Goal: Task Accomplishment & Management: Complete application form

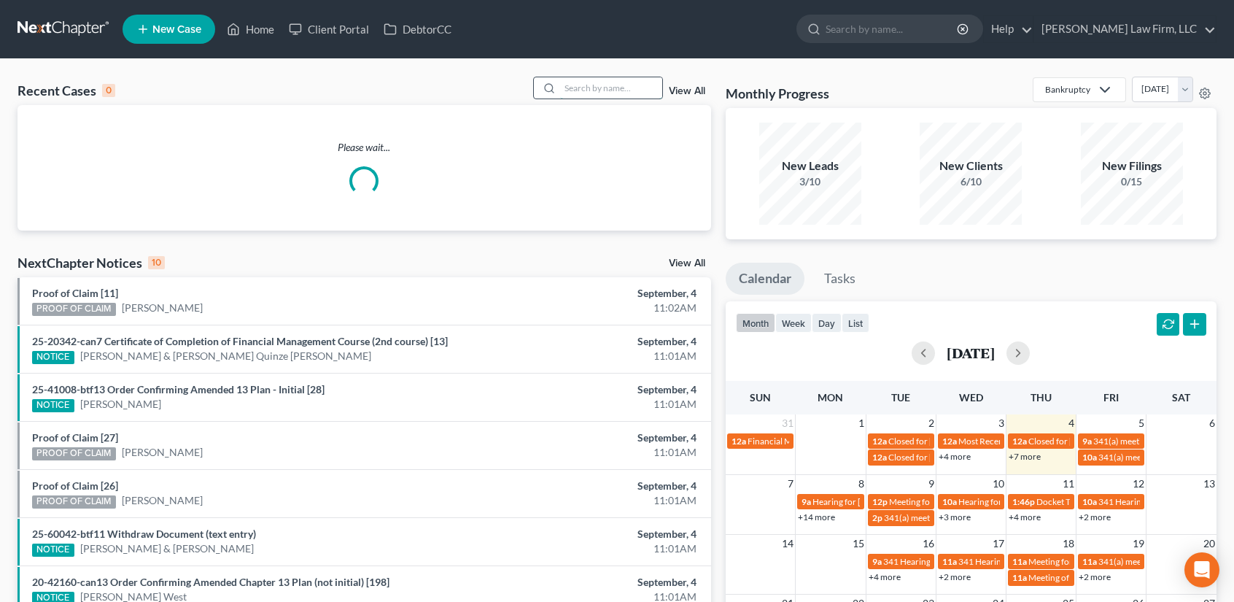
click at [588, 90] on input "search" at bounding box center [611, 87] width 102 height 21
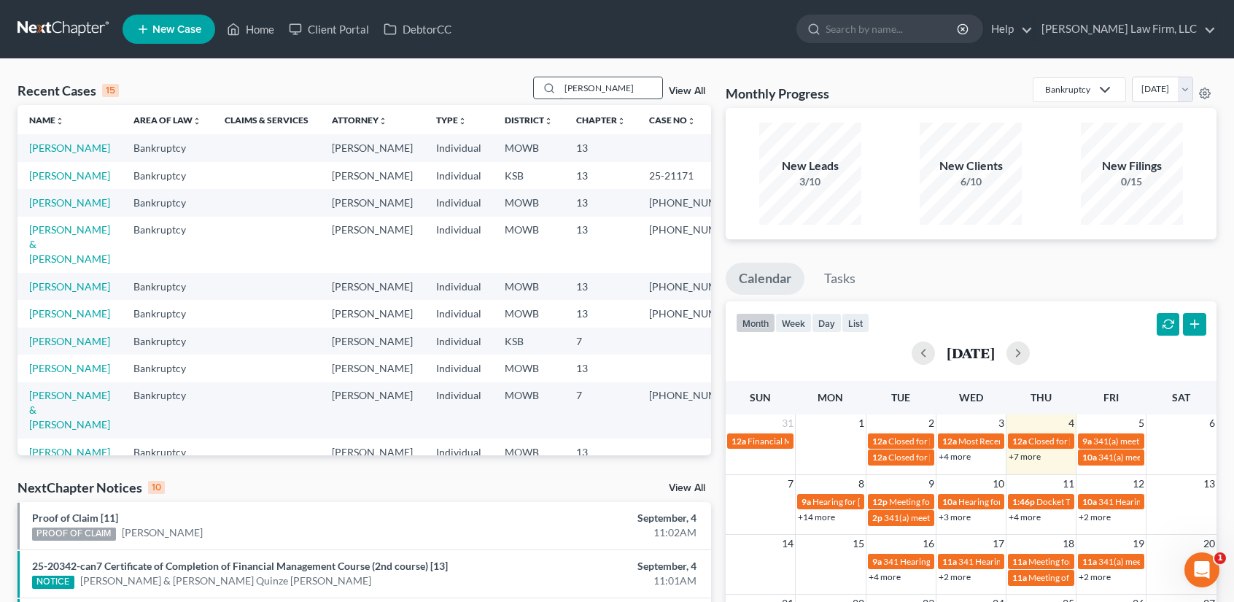
type input "[PERSON_NAME]"
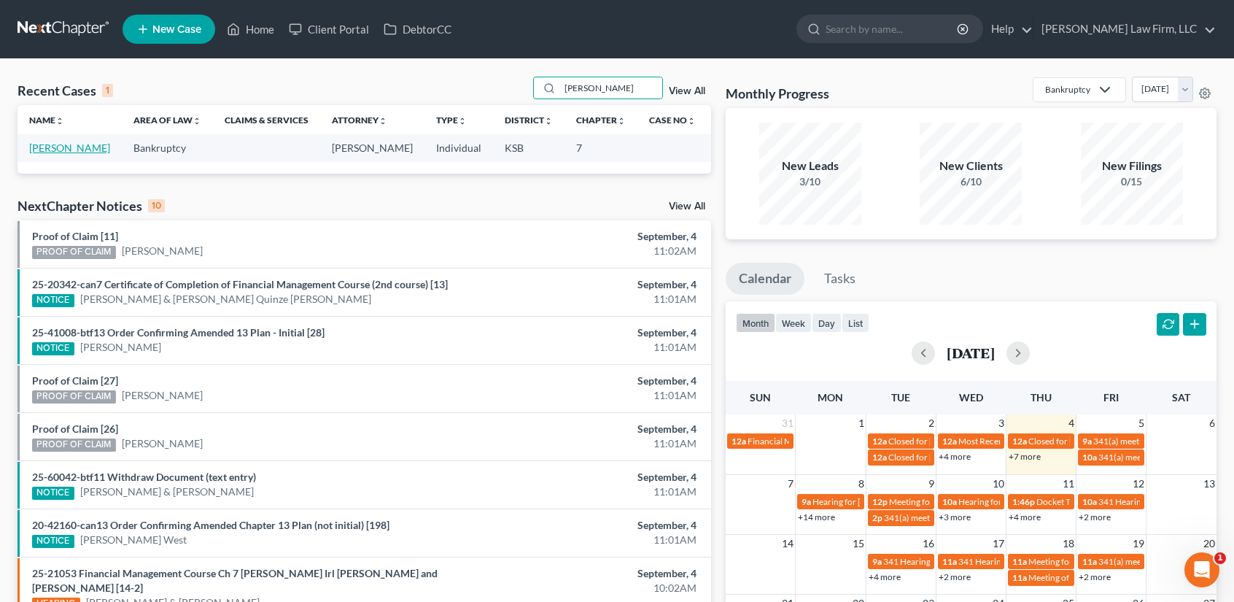
click at [48, 149] on link "[PERSON_NAME]" at bounding box center [69, 147] width 81 height 12
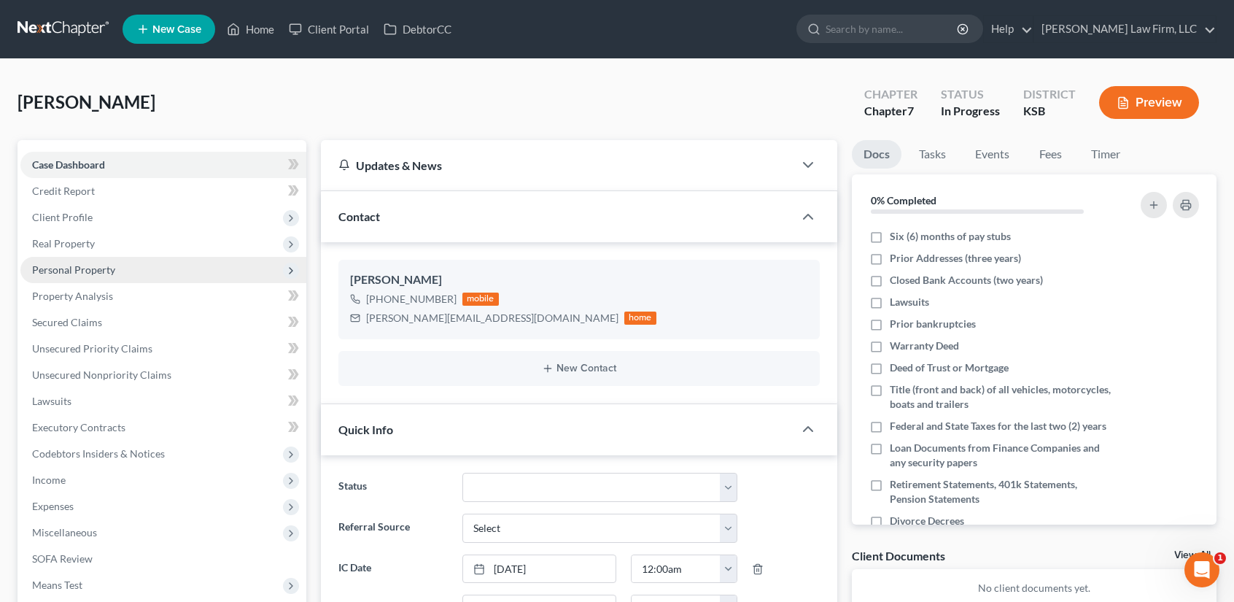
click at [77, 269] on span "Personal Property" at bounding box center [73, 269] width 83 height 12
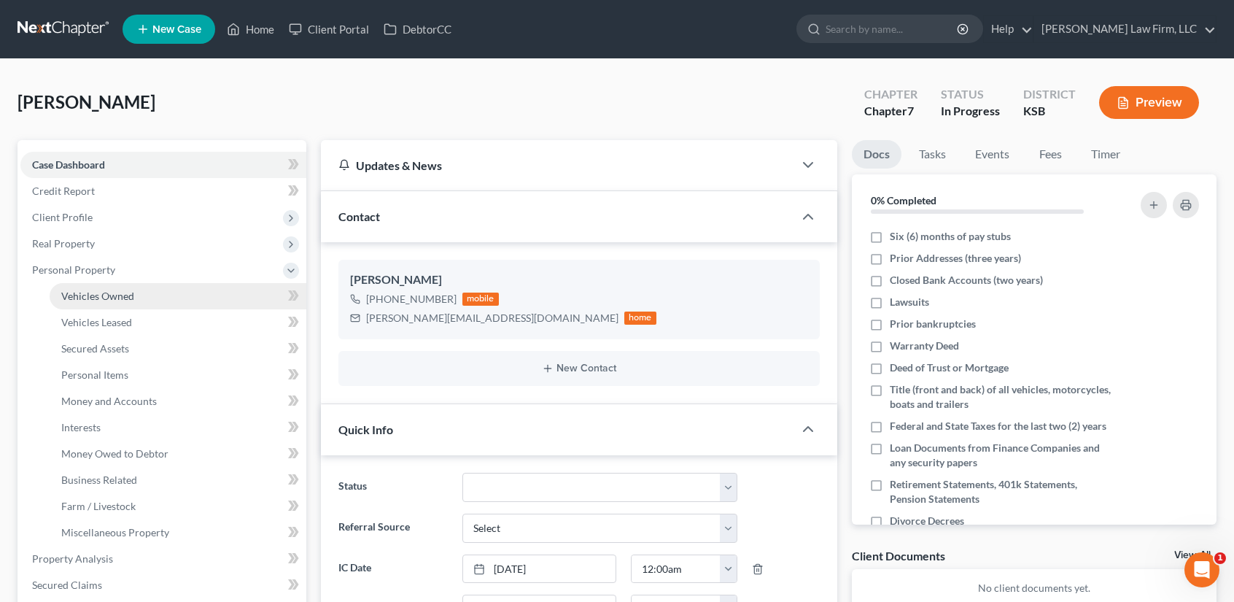
click at [83, 299] on span "Vehicles Owned" at bounding box center [97, 295] width 73 height 12
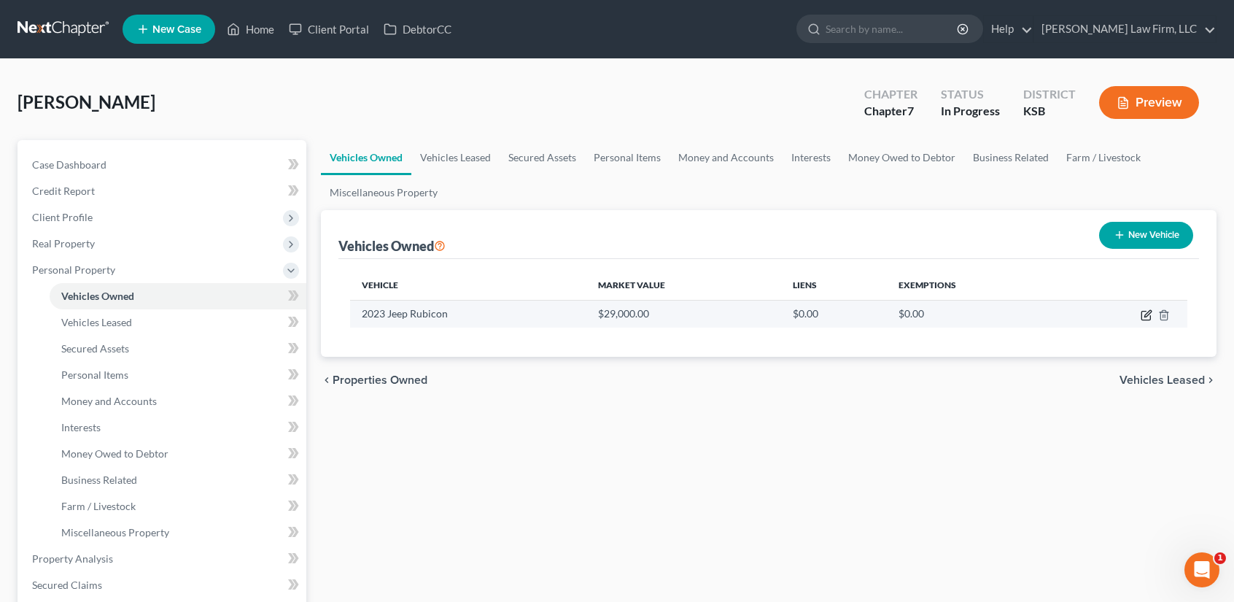
click at [1147, 316] on icon "button" at bounding box center [1146, 315] width 12 height 12
select select "0"
select select "3"
select select "2"
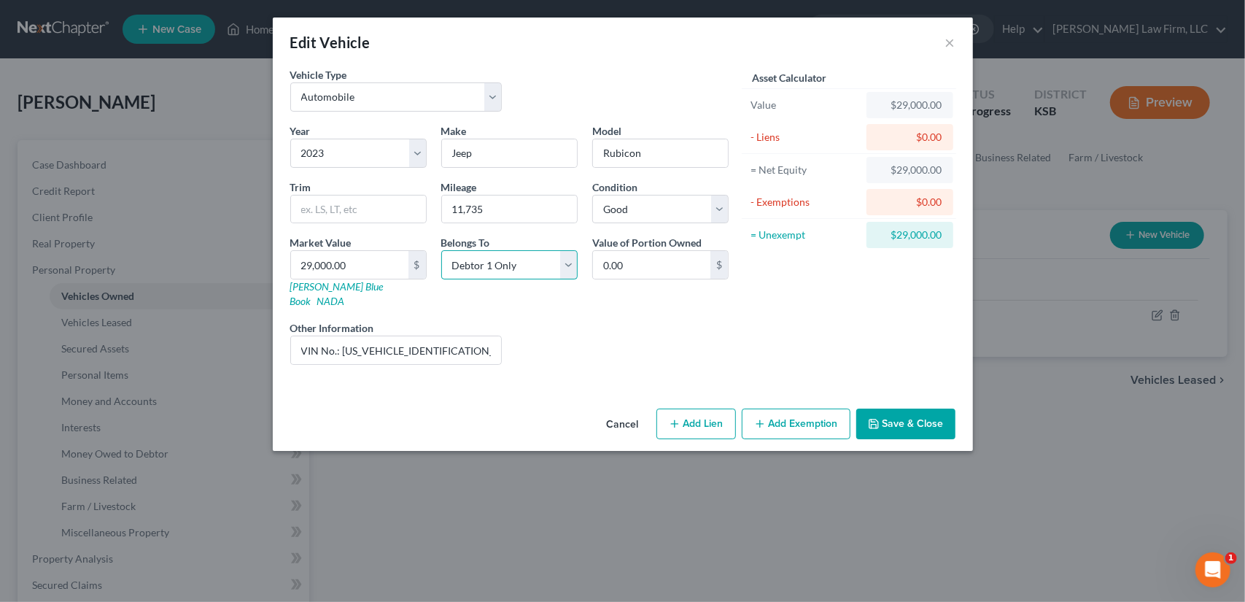
click at [572, 265] on select "Select Debtor 1 Only Debtor 2 Only Debtor 1 And Debtor 2 Only At Least One Of T…" at bounding box center [509, 264] width 136 height 29
select select "3"
click at [441, 250] on select "Select Debtor 1 Only Debtor 2 Only Debtor 1 And Debtor 2 Only At Least One Of T…" at bounding box center [509, 264] width 136 height 29
click at [891, 408] on button "Save & Close" at bounding box center [905, 423] width 99 height 31
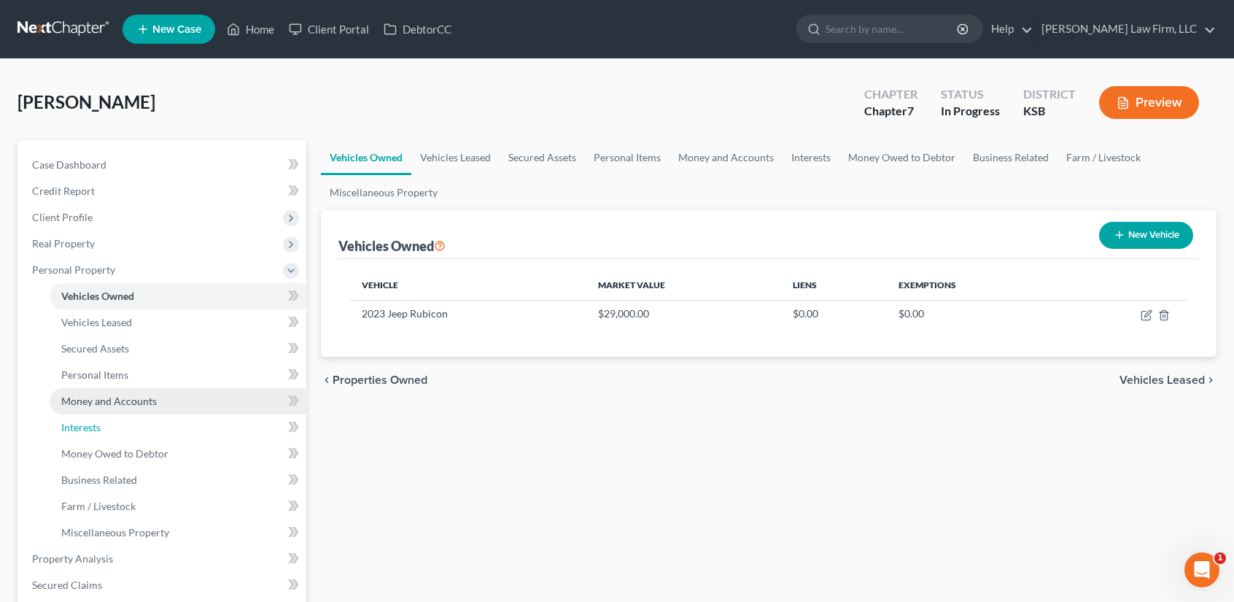
drag, startPoint x: 96, startPoint y: 426, endPoint x: 178, endPoint y: 405, distance: 84.4
click at [96, 426] on span "Interests" at bounding box center [80, 427] width 39 height 12
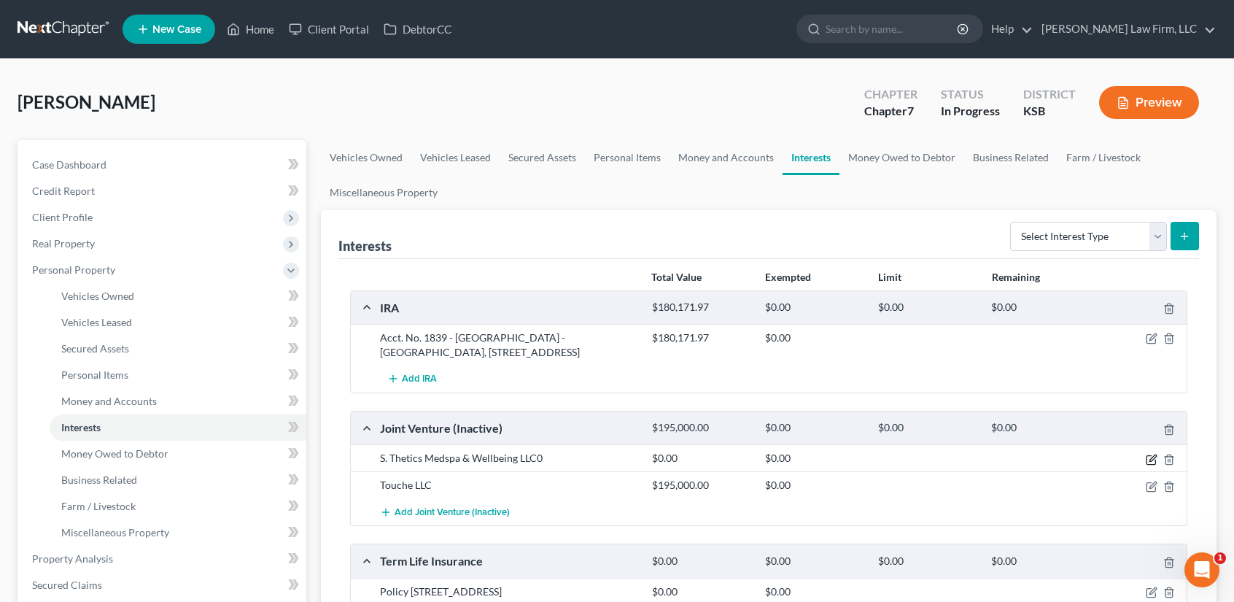
click at [1154, 454] on icon "button" at bounding box center [1151, 460] width 12 height 12
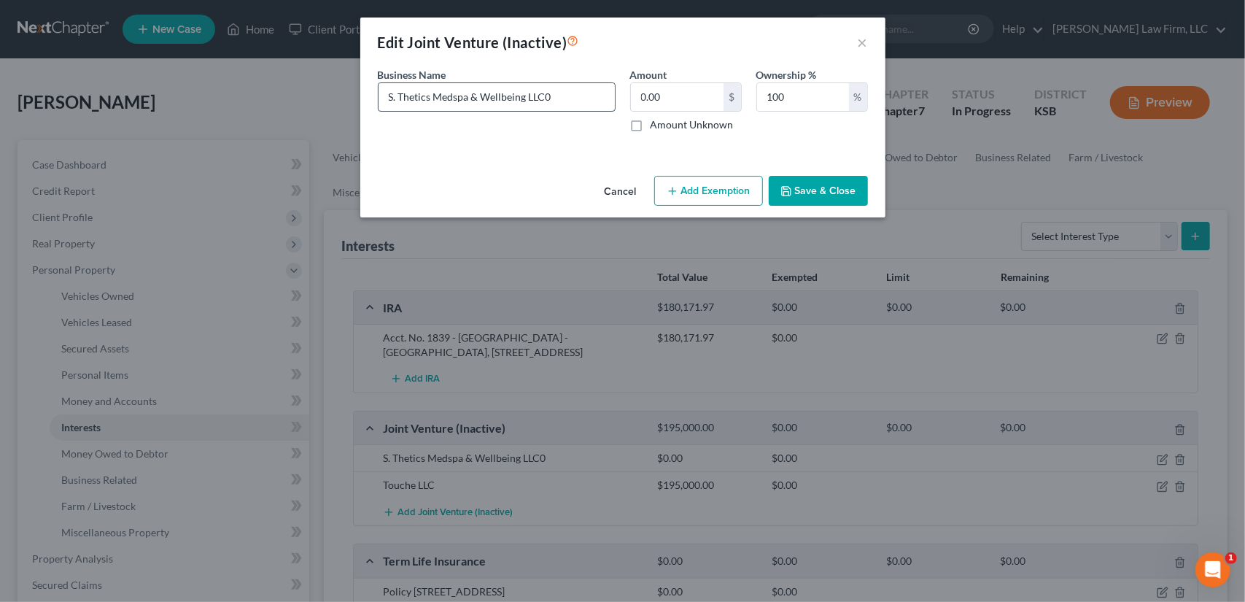
click at [564, 94] on input "S. Thetics Medspa & Wellbeing LLC0" at bounding box center [496, 97] width 236 height 28
type input "S. Thetics Medspa & Wellbeing LLC"
click at [833, 195] on button "Save & Close" at bounding box center [818, 191] width 99 height 31
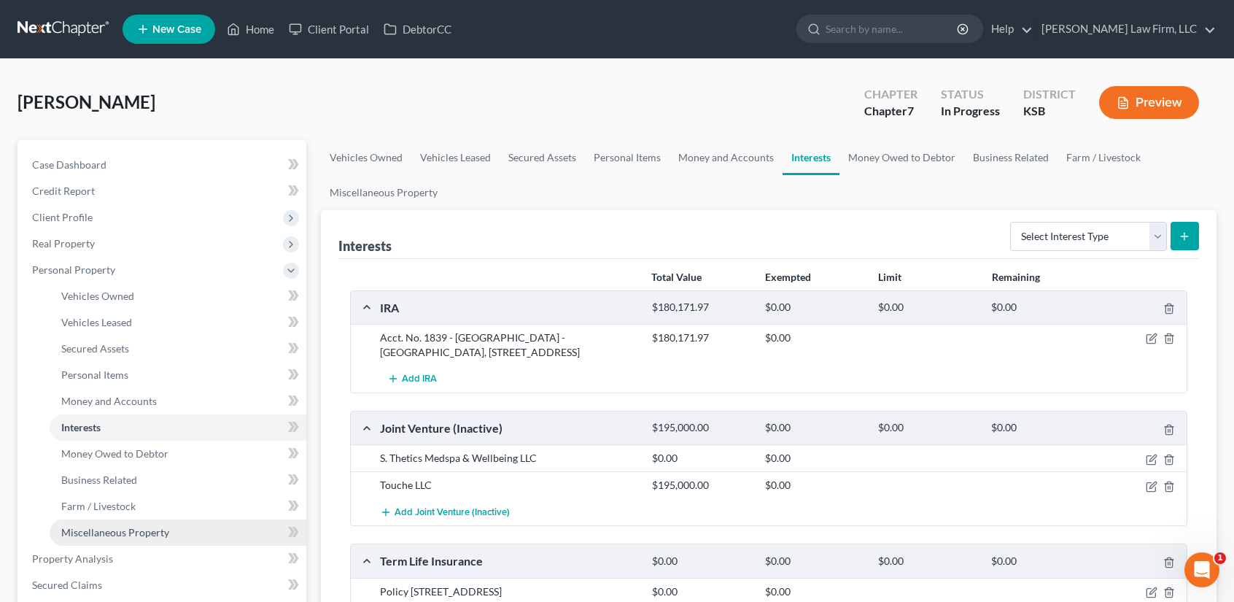
scroll to position [389, 0]
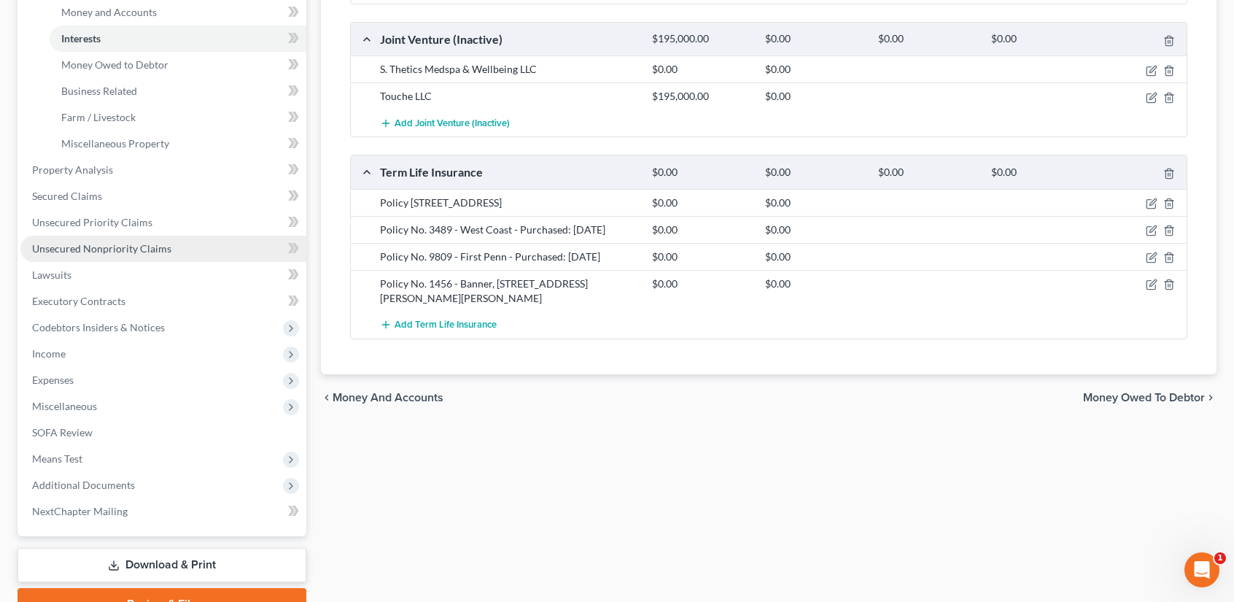
click at [117, 246] on span "Unsecured Nonpriority Claims" at bounding box center [101, 248] width 139 height 12
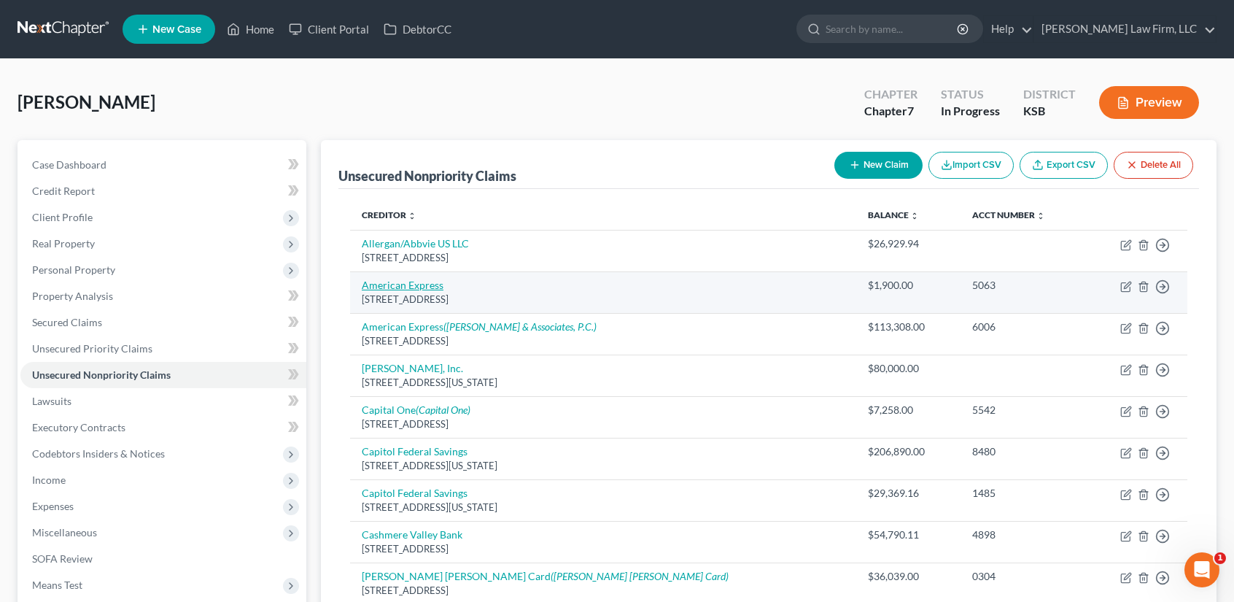
click at [417, 284] on link "American Express" at bounding box center [403, 285] width 82 height 12
select select "45"
select select "2"
select select "0"
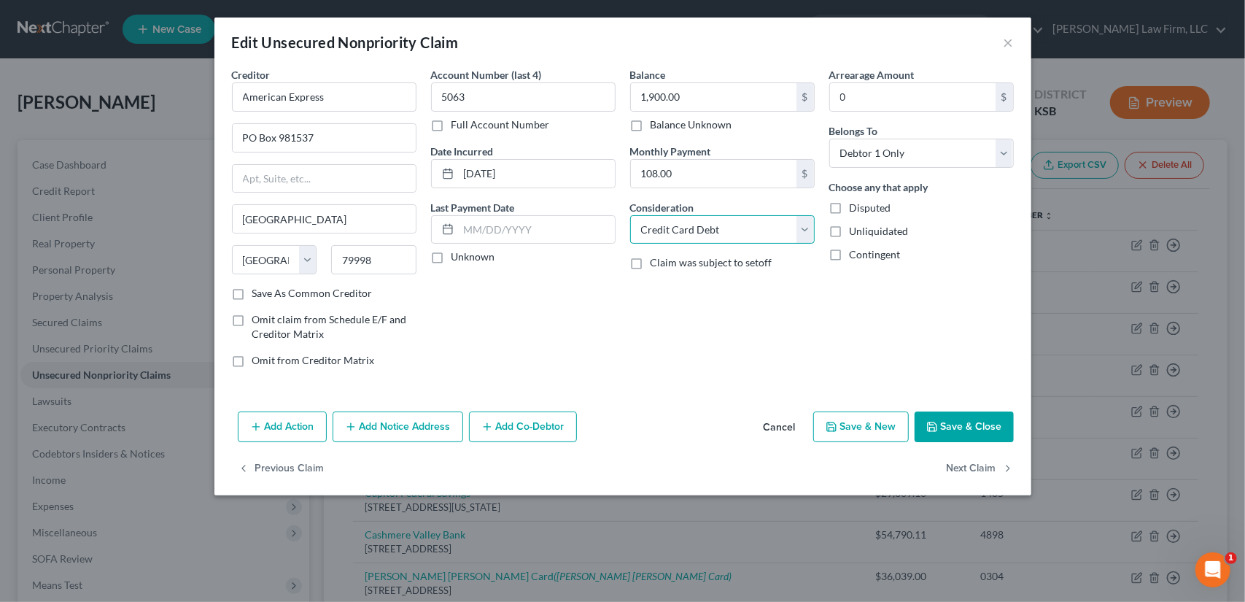
click at [799, 234] on select "Select Cable / Satellite Services Collection Agency Credit Card Debt Debt Couns…" at bounding box center [722, 229] width 184 height 29
select select "14"
click at [630, 215] on select "Select Cable / Satellite Services Collection Agency Credit Card Debt Debt Couns…" at bounding box center [722, 229] width 184 height 29
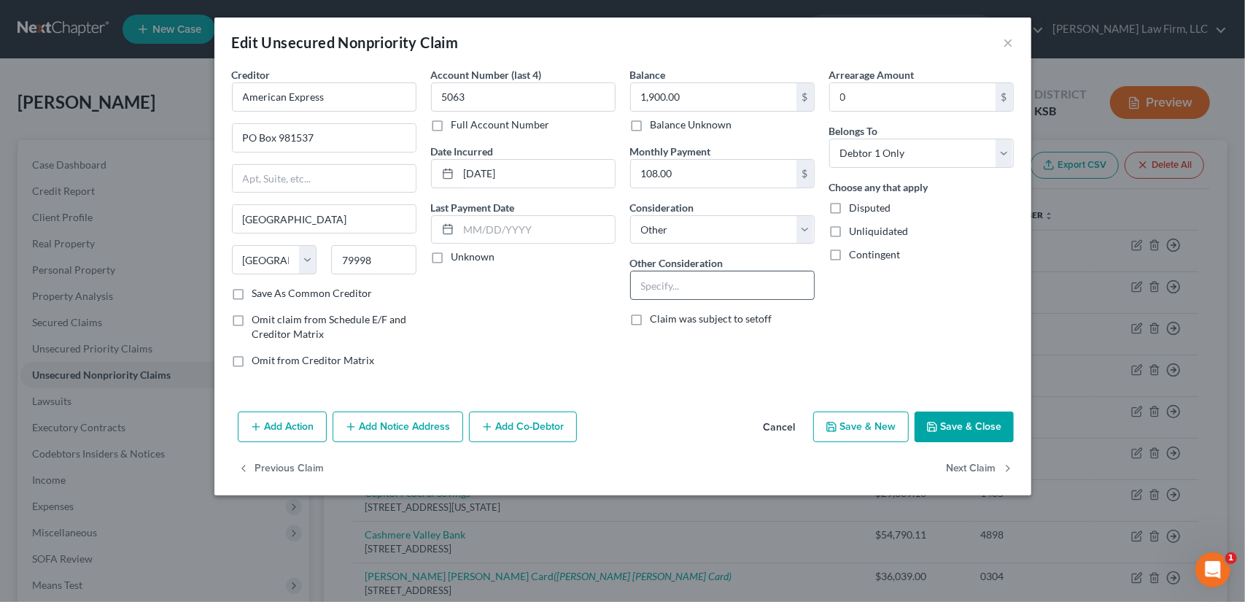
click at [653, 280] on input "text" at bounding box center [722, 285] width 183 height 28
type input "Personal Credit Card Debt"
click at [966, 419] on button "Save & Close" at bounding box center [963, 426] width 99 height 31
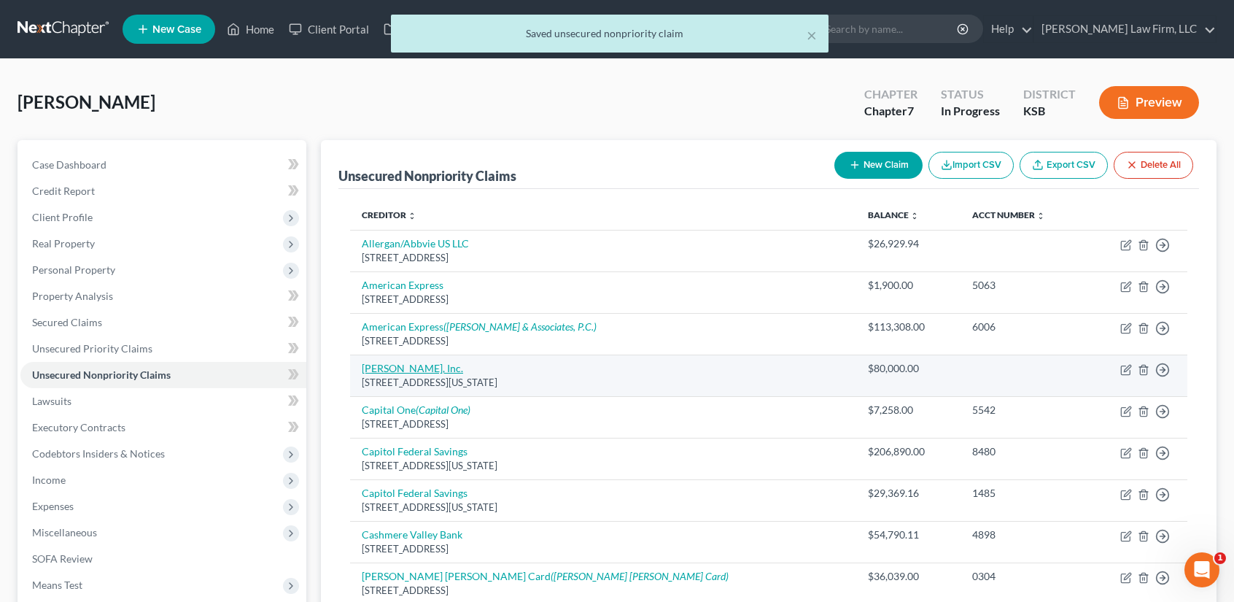
click at [394, 362] on link "[PERSON_NAME], Inc." at bounding box center [412, 368] width 101 height 12
select select "17"
select select "14"
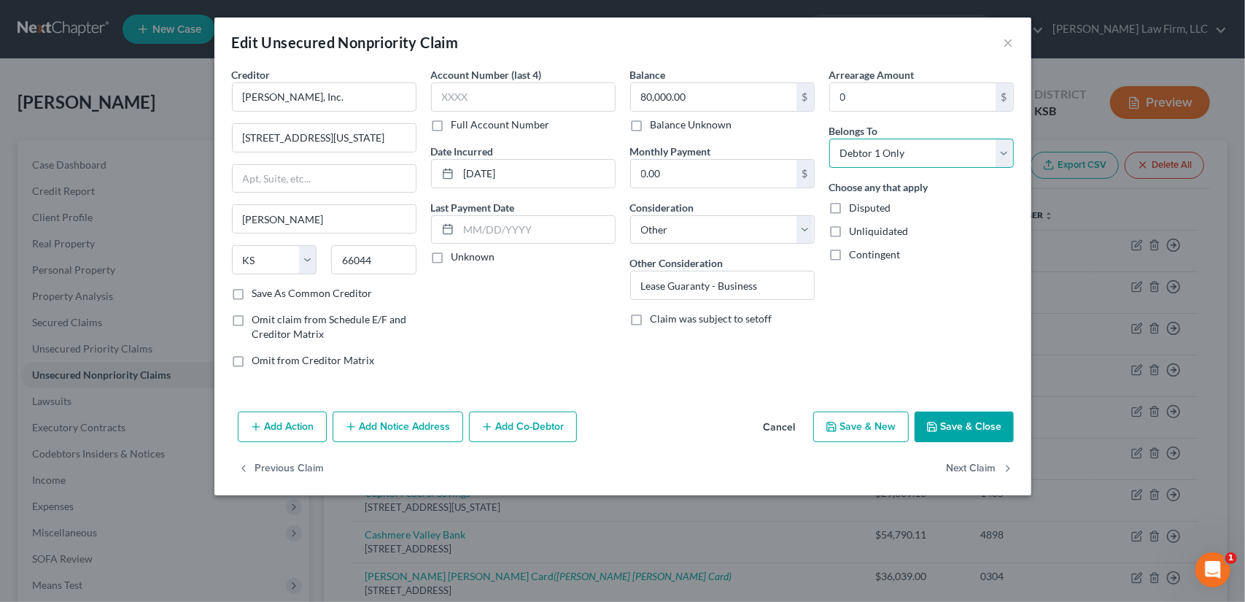
click at [984, 149] on select "Select Debtor 1 Only Debtor 2 Only Debtor 1 And Debtor 2 Only At Least One Of T…" at bounding box center [921, 153] width 184 height 29
select select "3"
click at [829, 139] on select "Select Debtor 1 Only Debtor 2 Only Debtor 1 And Debtor 2 Only At Least One Of T…" at bounding box center [921, 153] width 184 height 29
click at [958, 424] on button "Save & Close" at bounding box center [963, 426] width 99 height 31
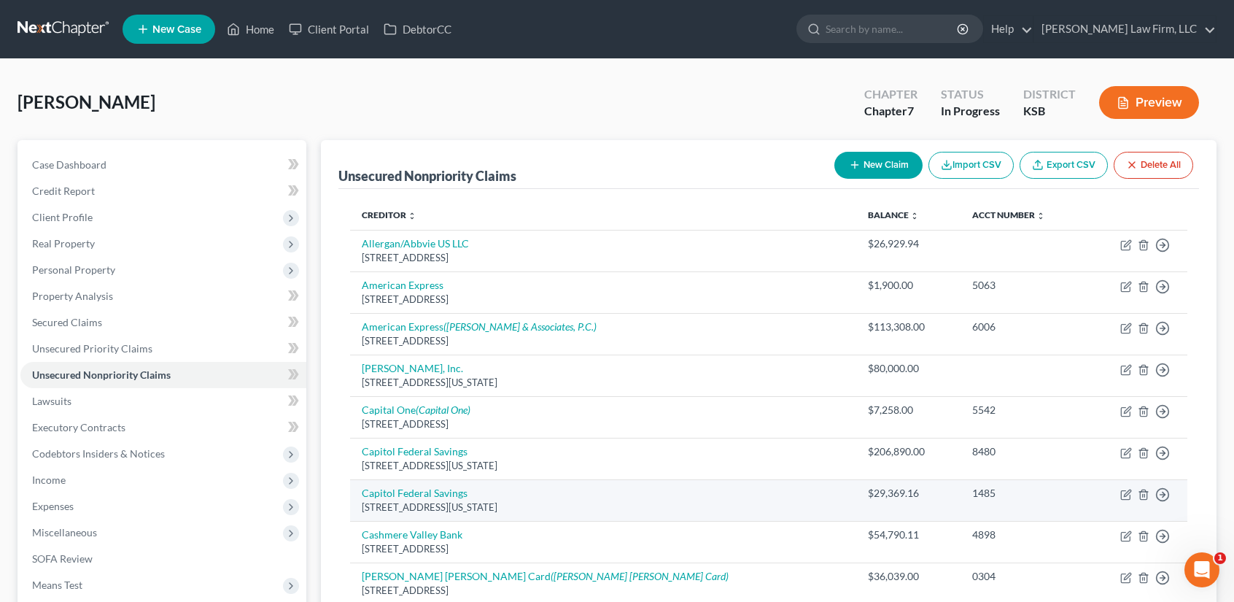
scroll to position [389, 0]
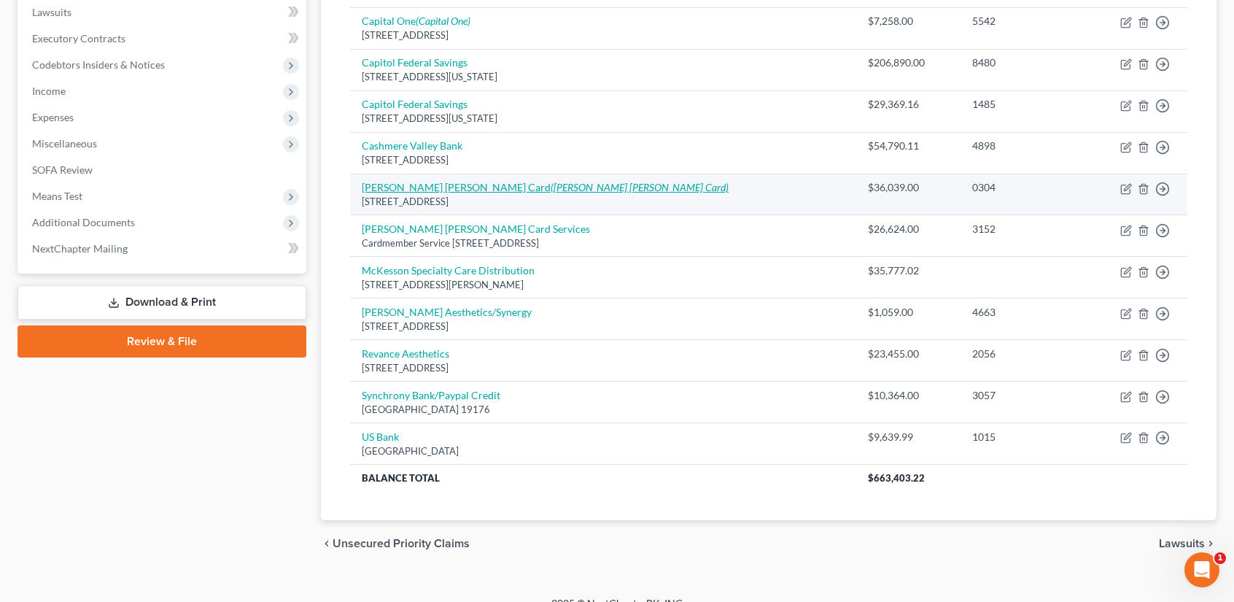
click at [551, 189] on icon "([PERSON_NAME] [PERSON_NAME] Card)" at bounding box center [640, 187] width 178 height 12
select select "7"
select select "2"
select select "0"
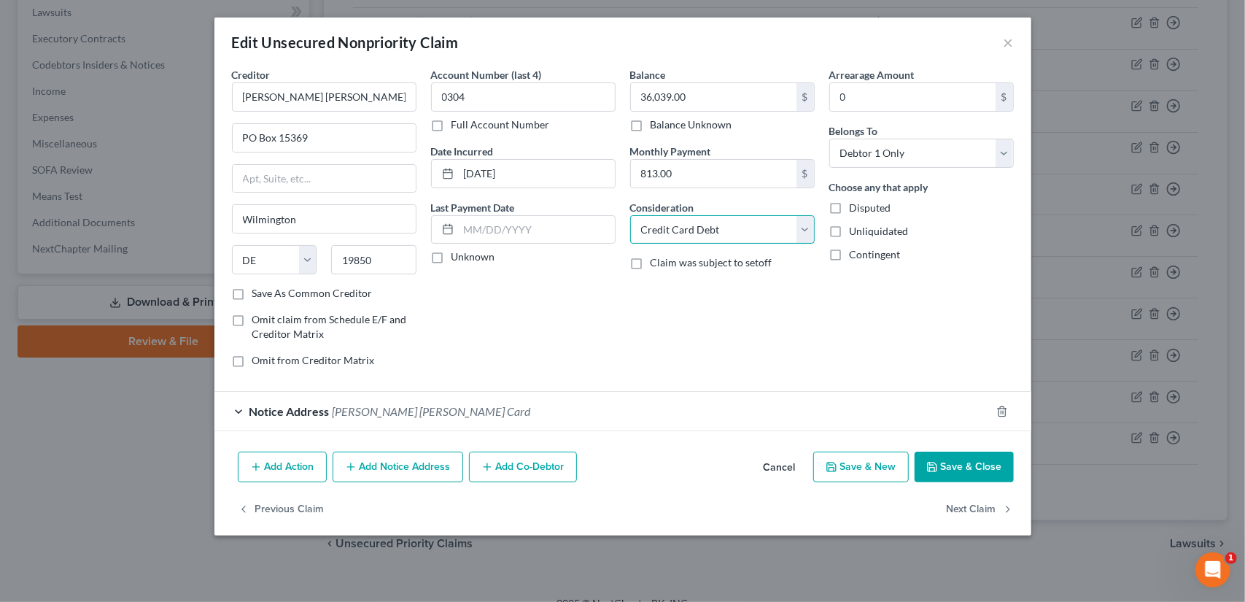
click at [699, 231] on select "Select Cable / Satellite Services Collection Agency Credit Card Debt Debt Couns…" at bounding box center [722, 229] width 184 height 29
select select "14"
click at [630, 215] on select "Select Cable / Satellite Services Collection Agency Credit Card Debt Debt Couns…" at bounding box center [722, 229] width 184 height 29
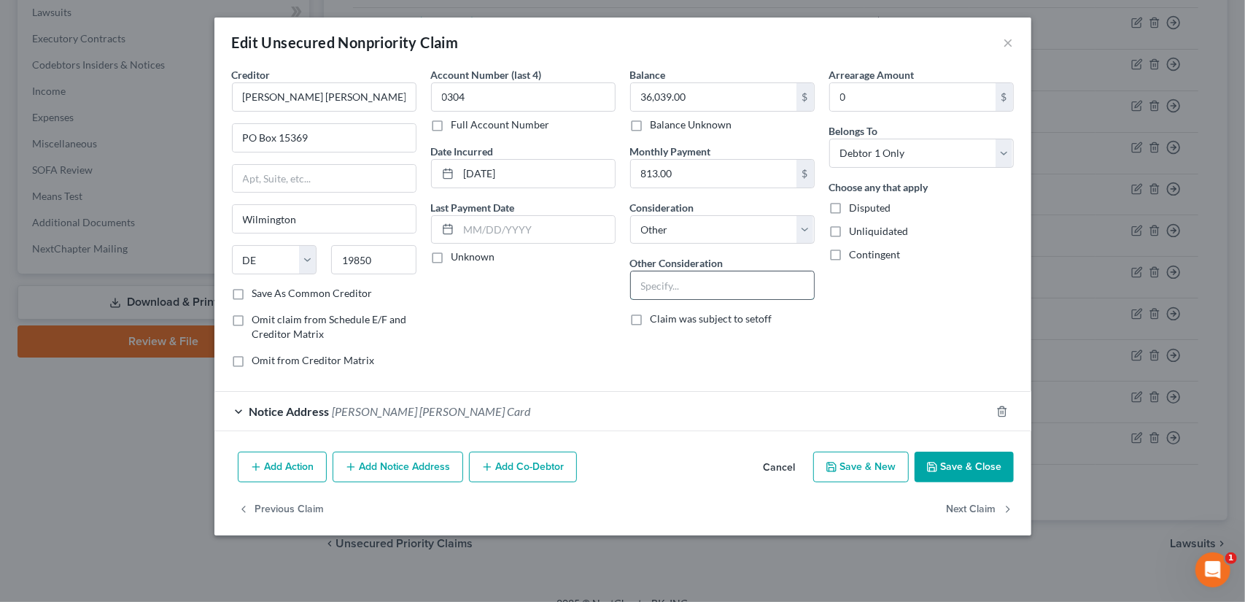
click at [661, 289] on input "text" at bounding box center [722, 285] width 183 height 28
type input "Personal Credit Card Debt"
click at [983, 464] on button "Save & Close" at bounding box center [963, 466] width 99 height 31
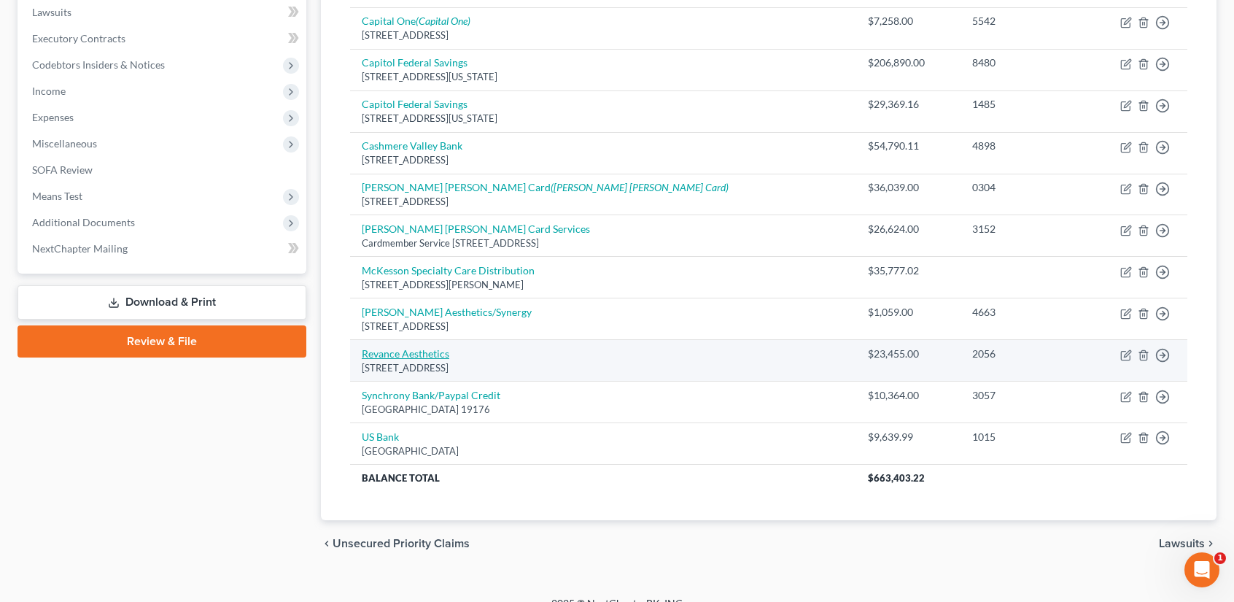
click at [430, 351] on link "Revance Aesthetics" at bounding box center [405, 353] width 87 height 12
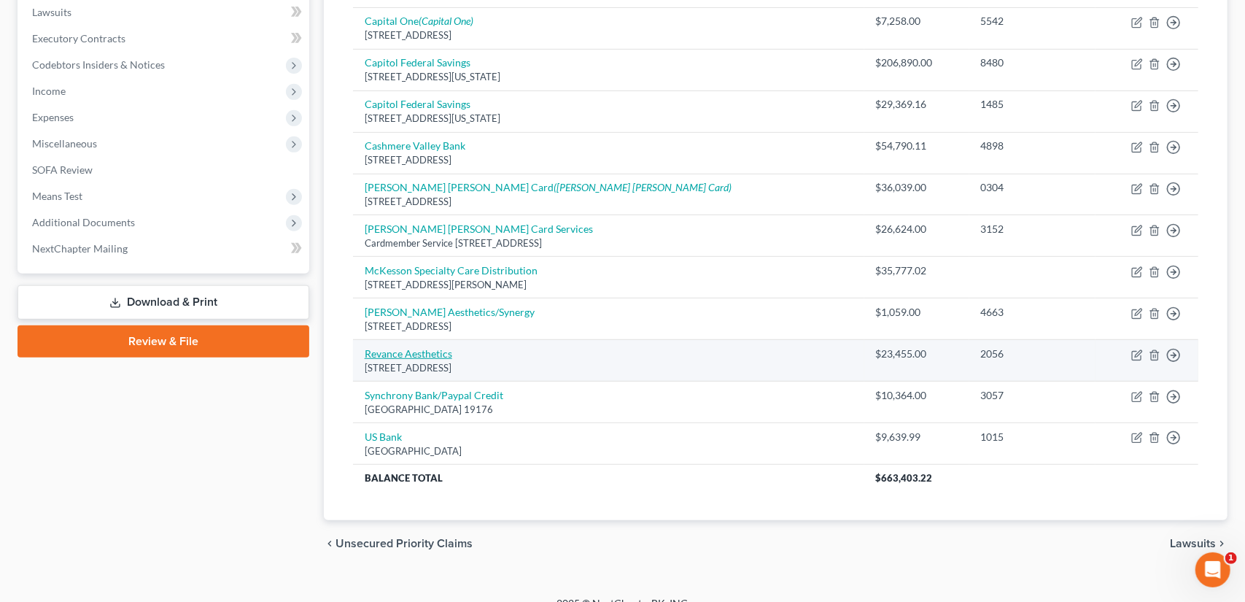
select select "44"
select select "0"
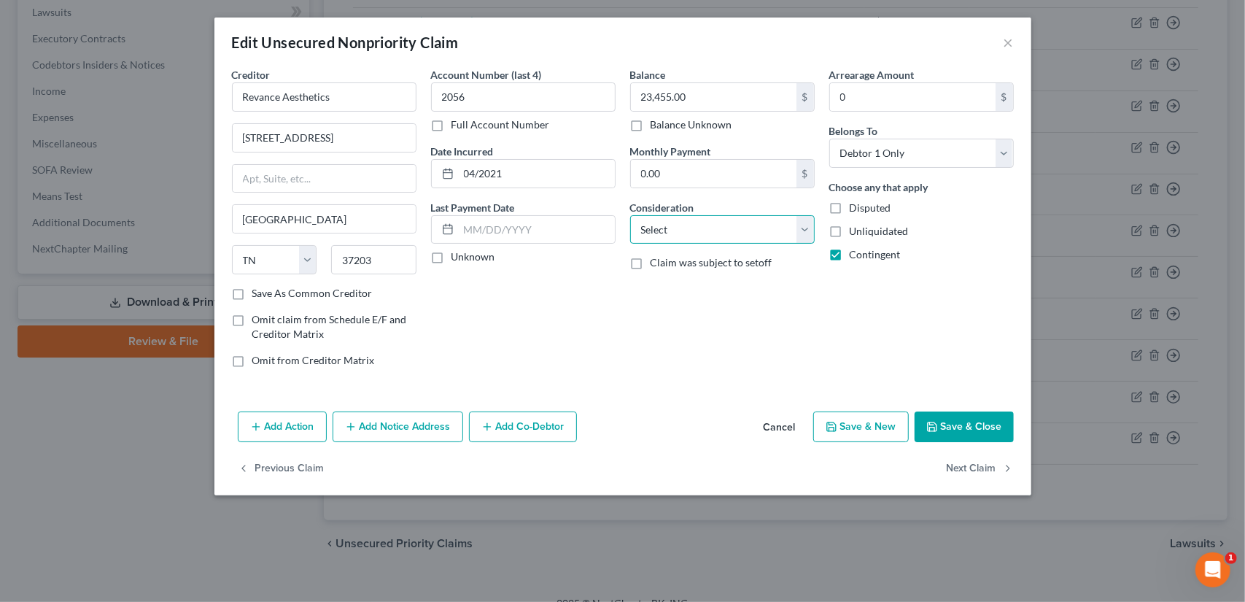
click at [800, 227] on select "Select Cable / Satellite Services Collection Agency Credit Card Debt Debt Couns…" at bounding box center [722, 229] width 184 height 29
select select "14"
click at [630, 215] on select "Select Cable / Satellite Services Collection Agency Credit Card Debt Debt Couns…" at bounding box center [722, 229] width 184 height 29
click at [656, 281] on input "text" at bounding box center [722, 285] width 183 height 28
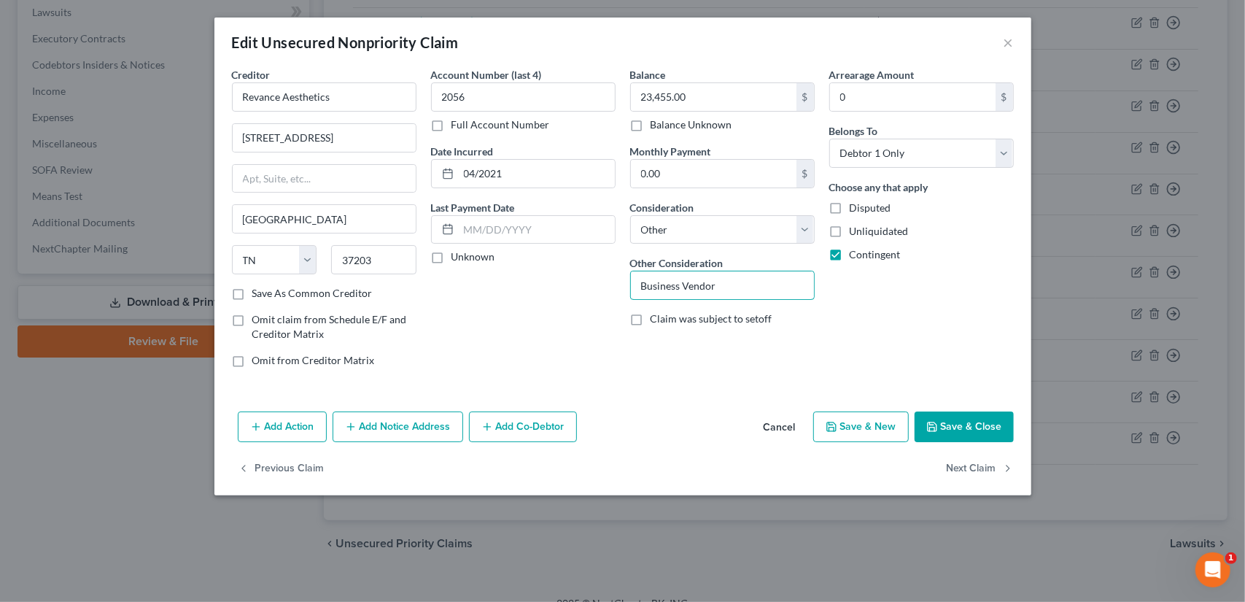
type input "Business Vendor"
click at [976, 422] on button "Save & Close" at bounding box center [963, 426] width 99 height 31
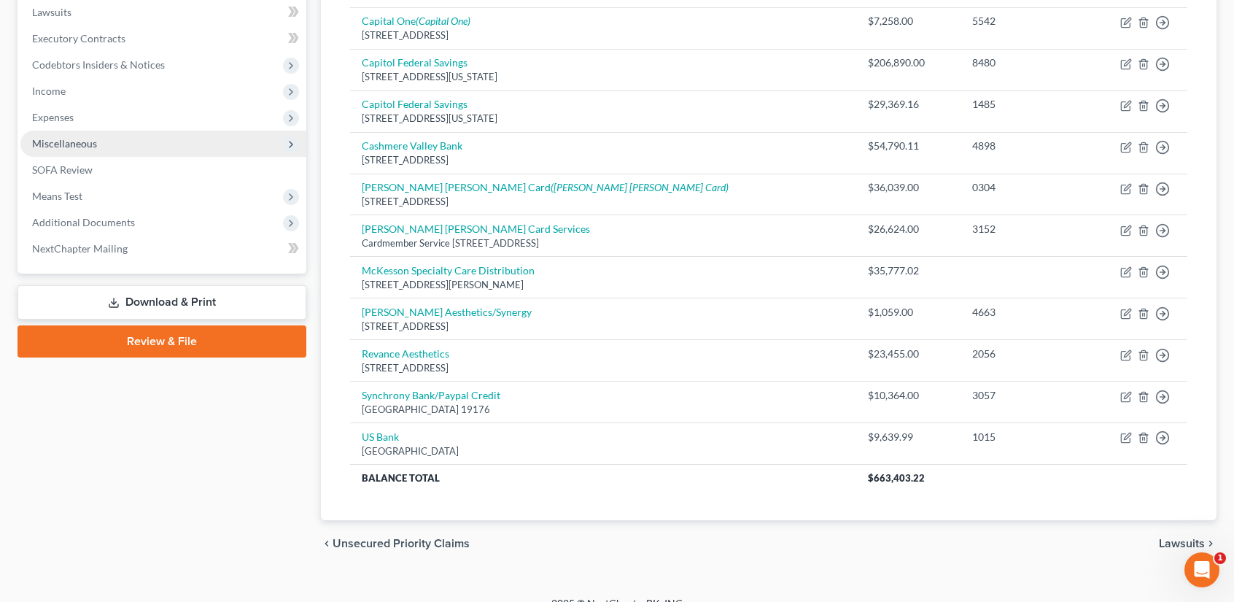
click at [101, 136] on span "Miscellaneous" at bounding box center [163, 144] width 286 height 26
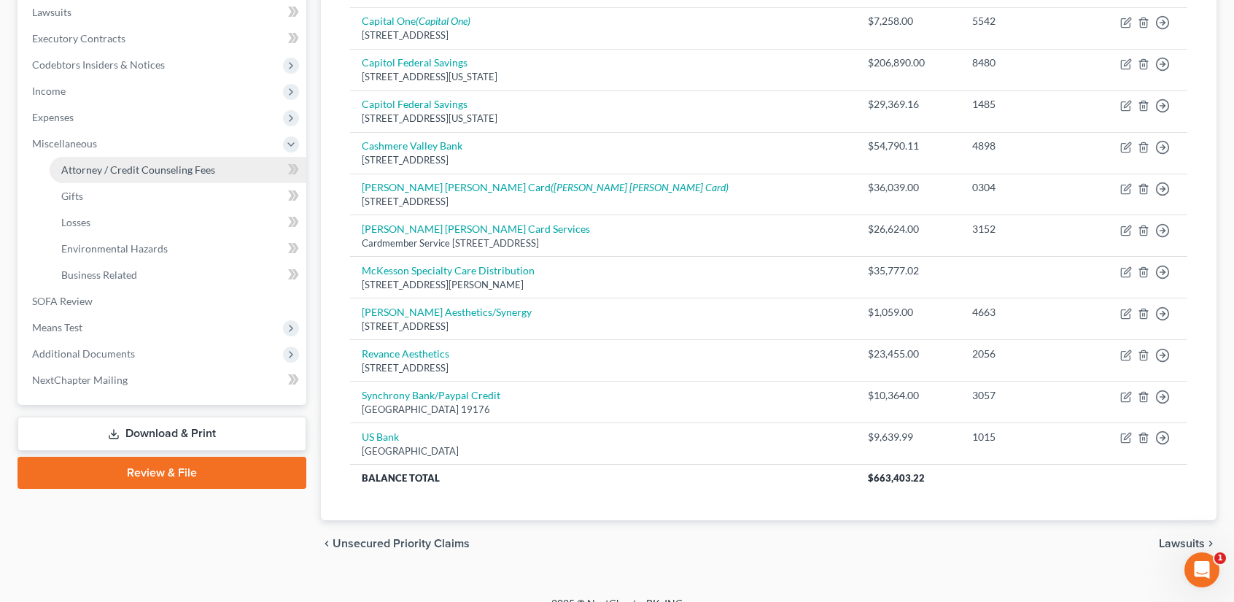
click at [150, 170] on span "Attorney / Credit Counseling Fees" at bounding box center [138, 169] width 154 height 12
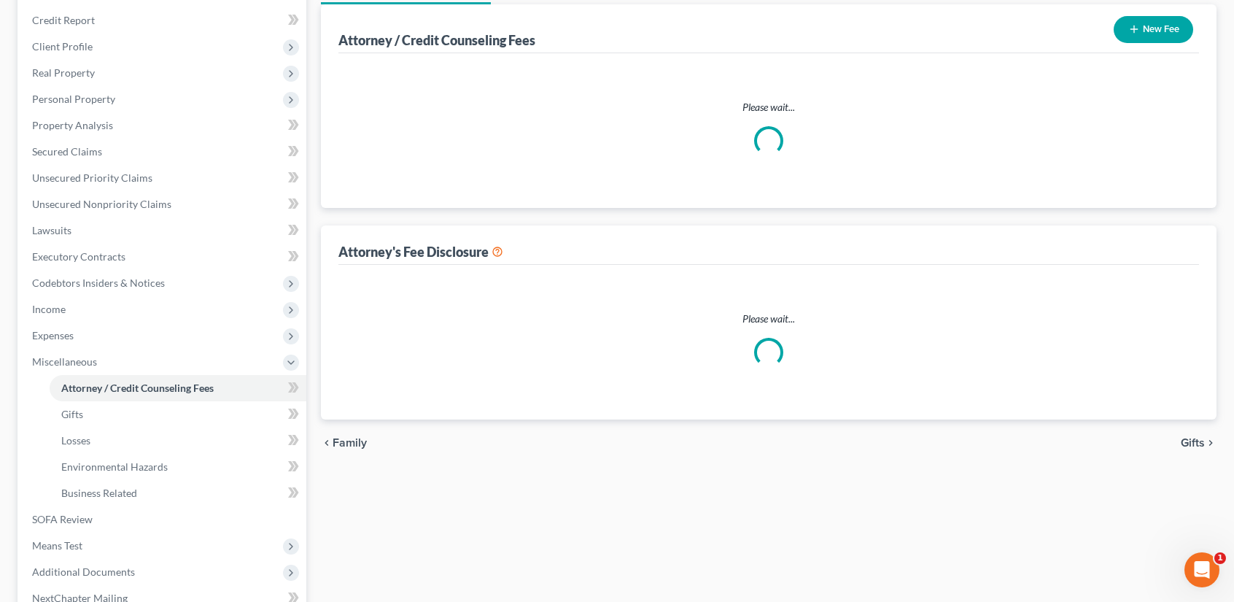
select select "1"
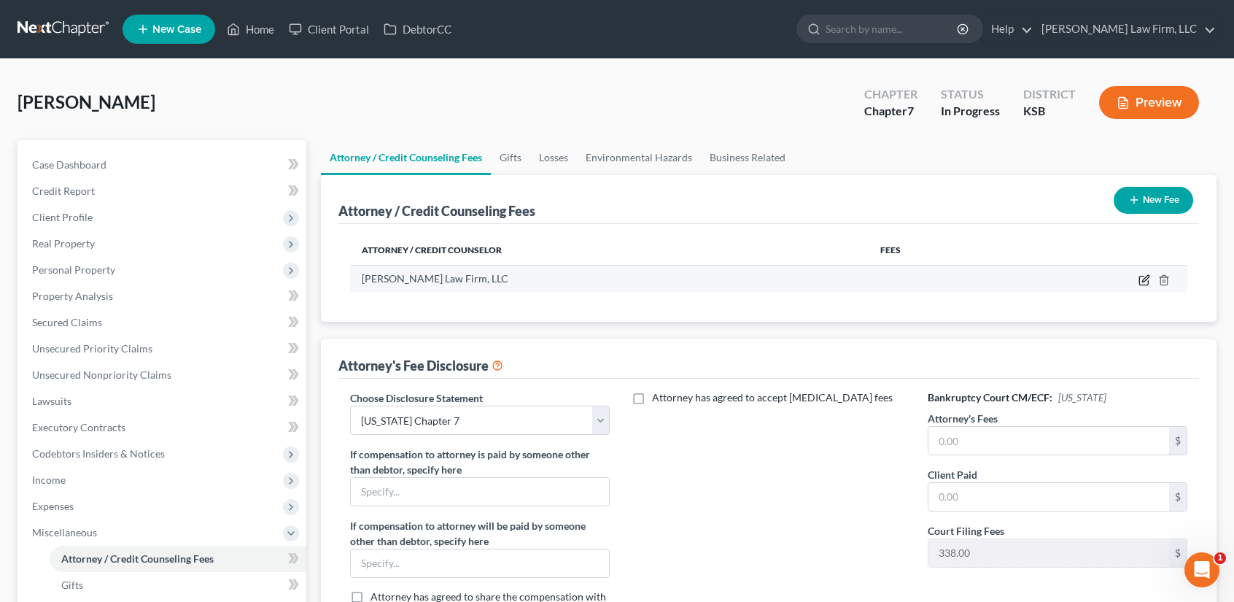
click at [1144, 276] on icon "button" at bounding box center [1144, 280] width 12 height 12
select select "26"
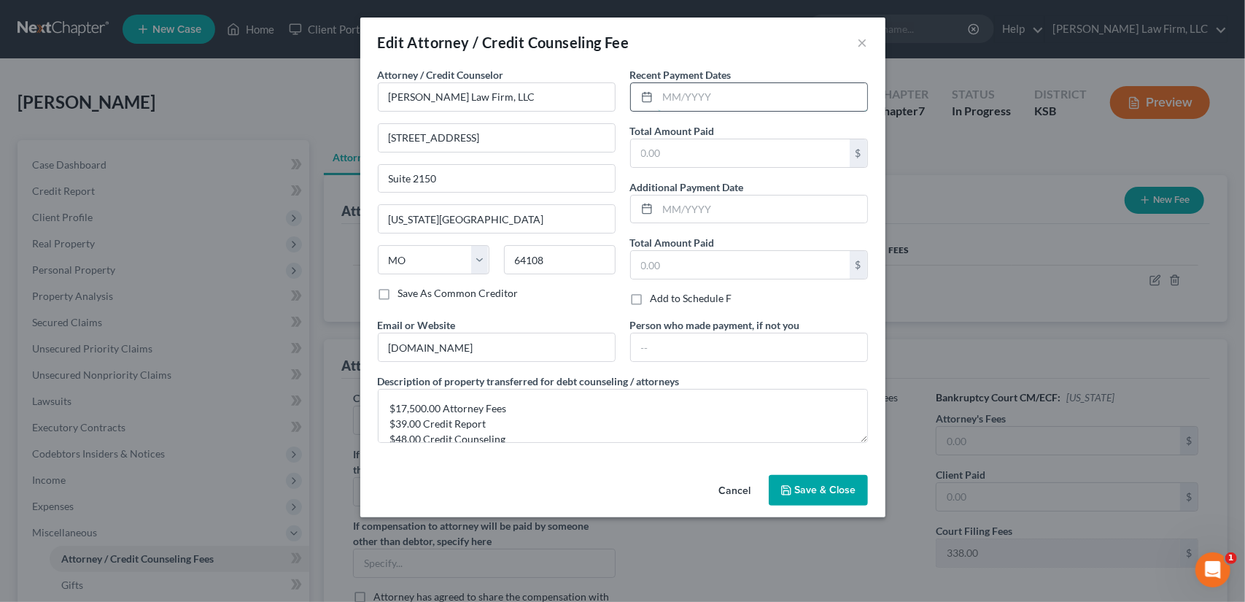
click at [693, 101] on input "text" at bounding box center [762, 97] width 209 height 28
type input "[DATE]"
click at [680, 158] on input "text" at bounding box center [740, 153] width 219 height 28
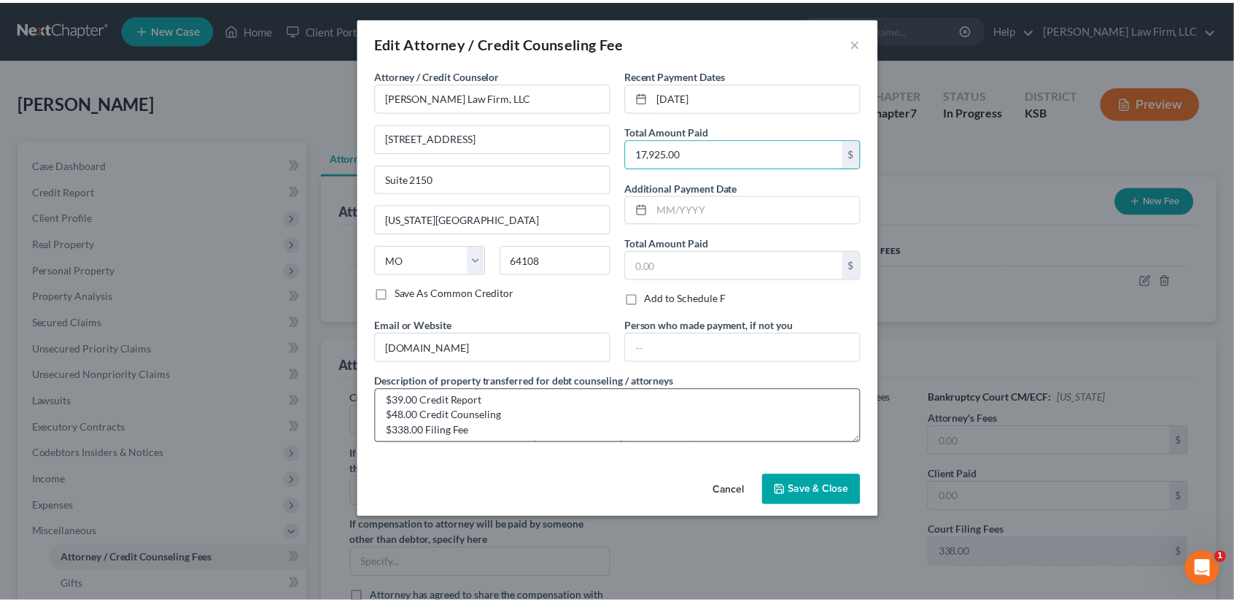
scroll to position [46, 0]
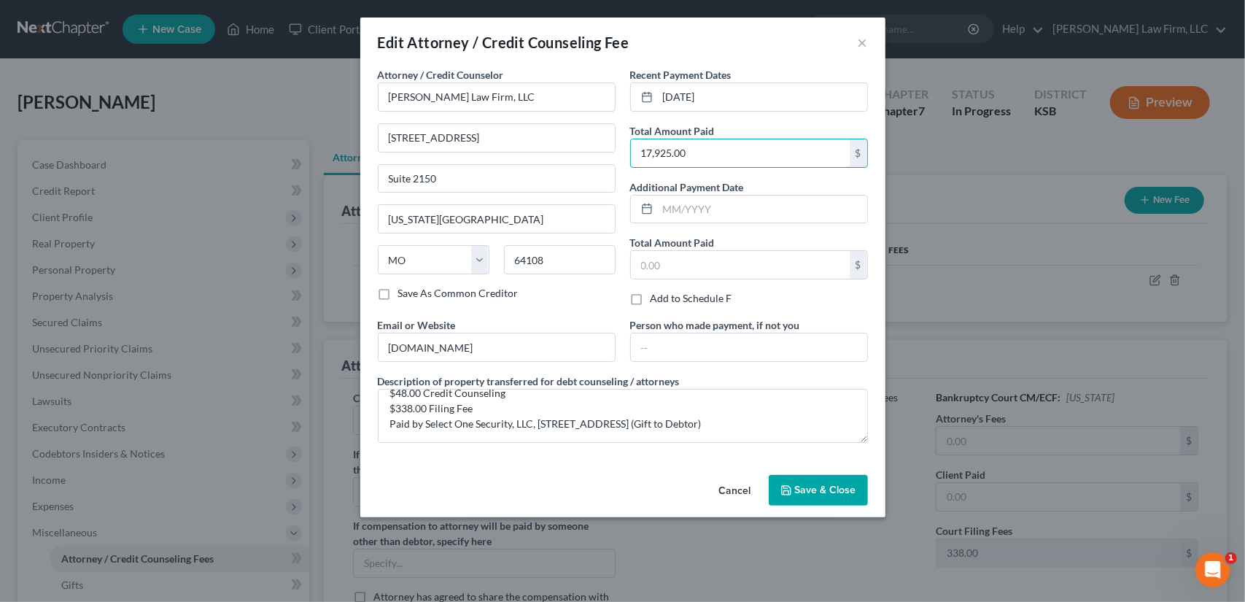
type input "17,925.00"
click at [807, 479] on button "Save & Close" at bounding box center [818, 490] width 99 height 31
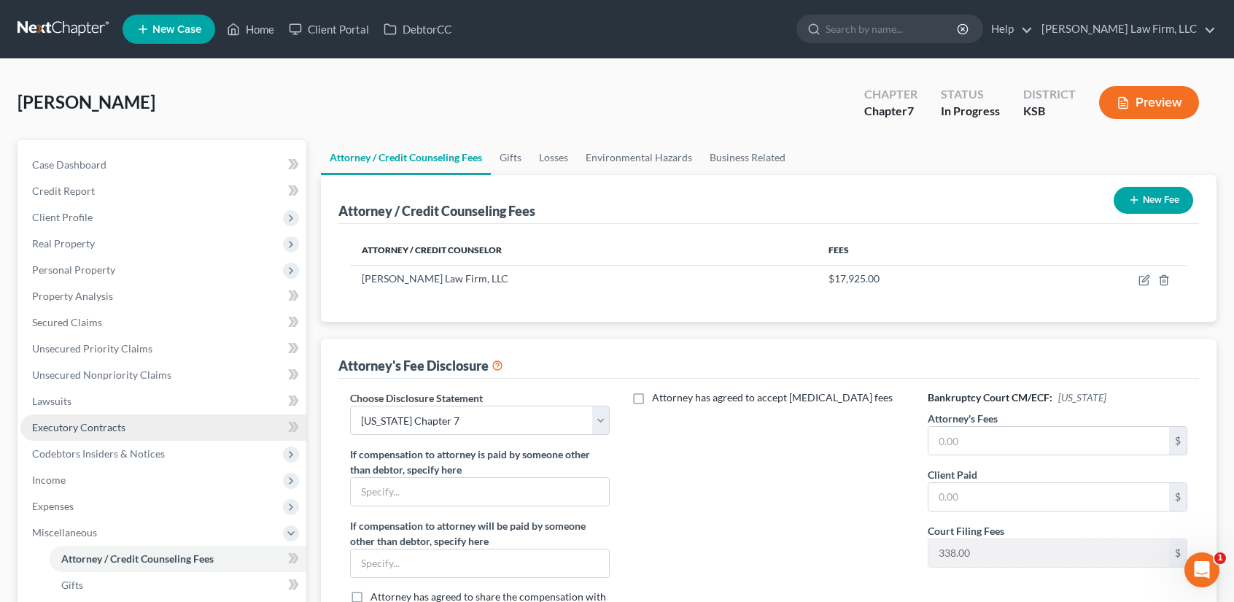
scroll to position [329, 0]
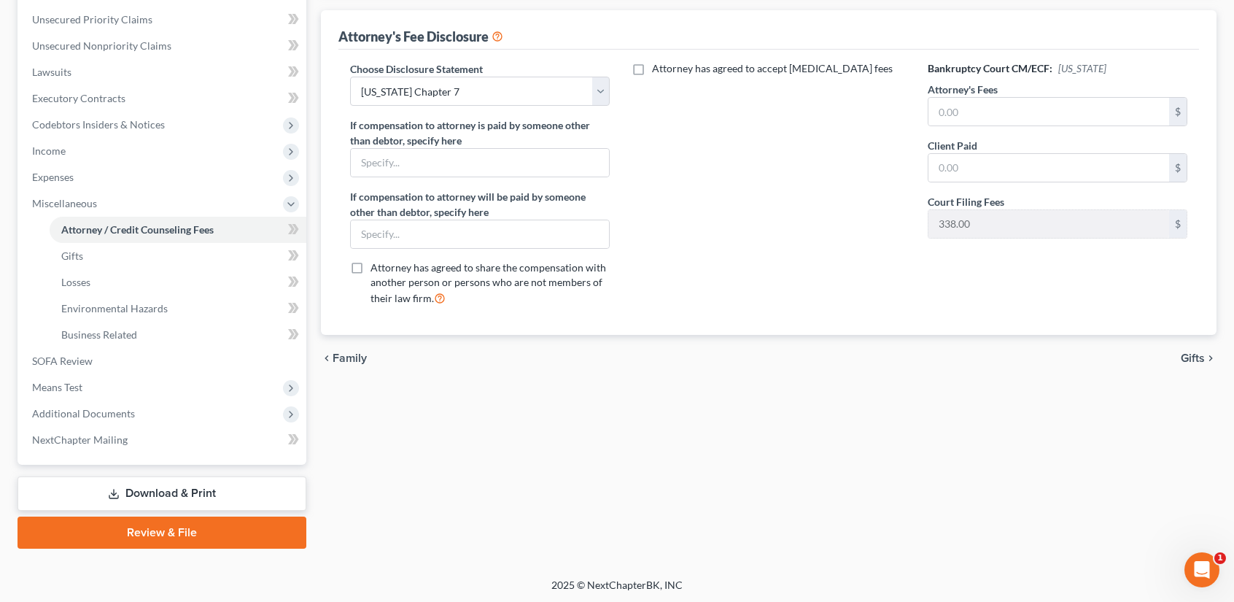
click at [149, 485] on link "Download & Print" at bounding box center [161, 493] width 289 height 34
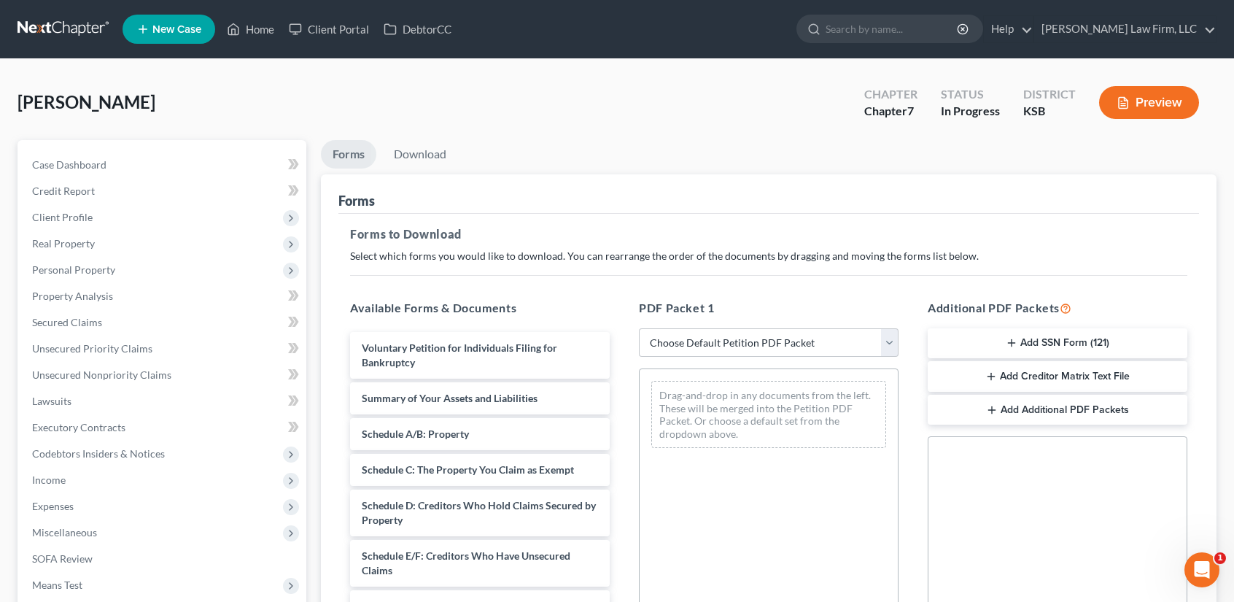
click at [898, 338] on div "PDF Packet 1 Choose Default Petition PDF Packet Complete Bankruptcy Petition (a…" at bounding box center [768, 534] width 289 height 494
drag, startPoint x: 890, startPoint y: 347, endPoint x: 879, endPoint y: 351, distance: 11.5
click at [890, 347] on select "Choose Default Petition PDF Packet Complete Bankruptcy Petition (all forms and …" at bounding box center [769, 342] width 260 height 29
select select "0"
click at [639, 328] on select "Choose Default Petition PDF Packet Complete Bankruptcy Petition (all forms and …" at bounding box center [769, 342] width 260 height 29
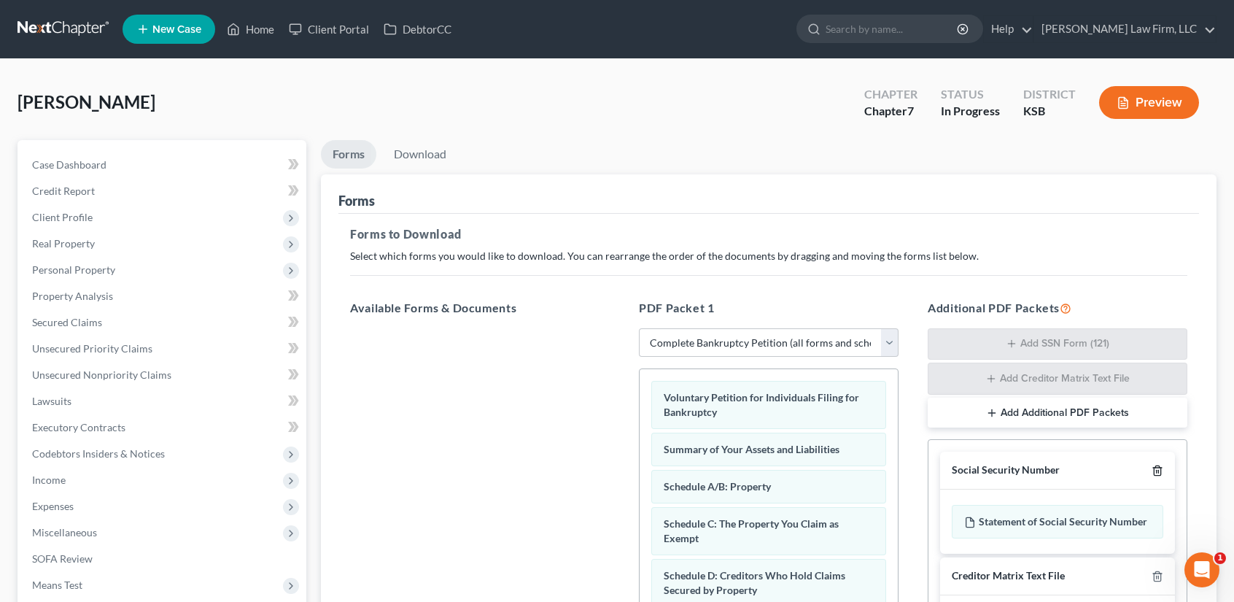
click at [1156, 470] on icon "button" at bounding box center [1157, 470] width 12 height 12
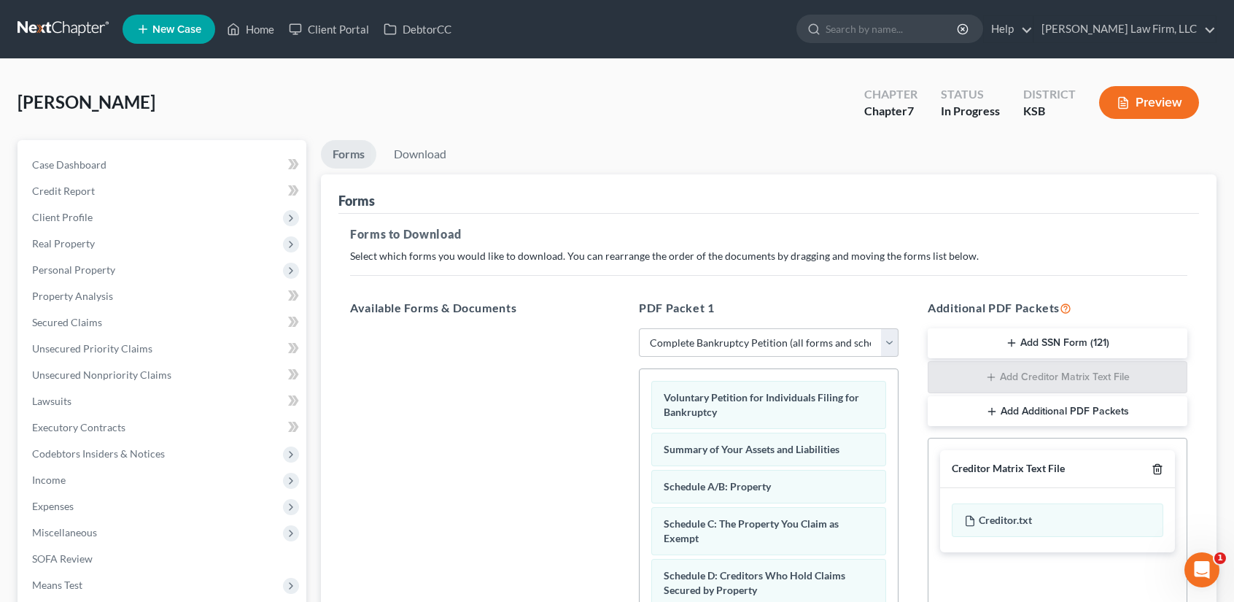
click at [1156, 470] on icon "button" at bounding box center [1157, 469] width 12 height 12
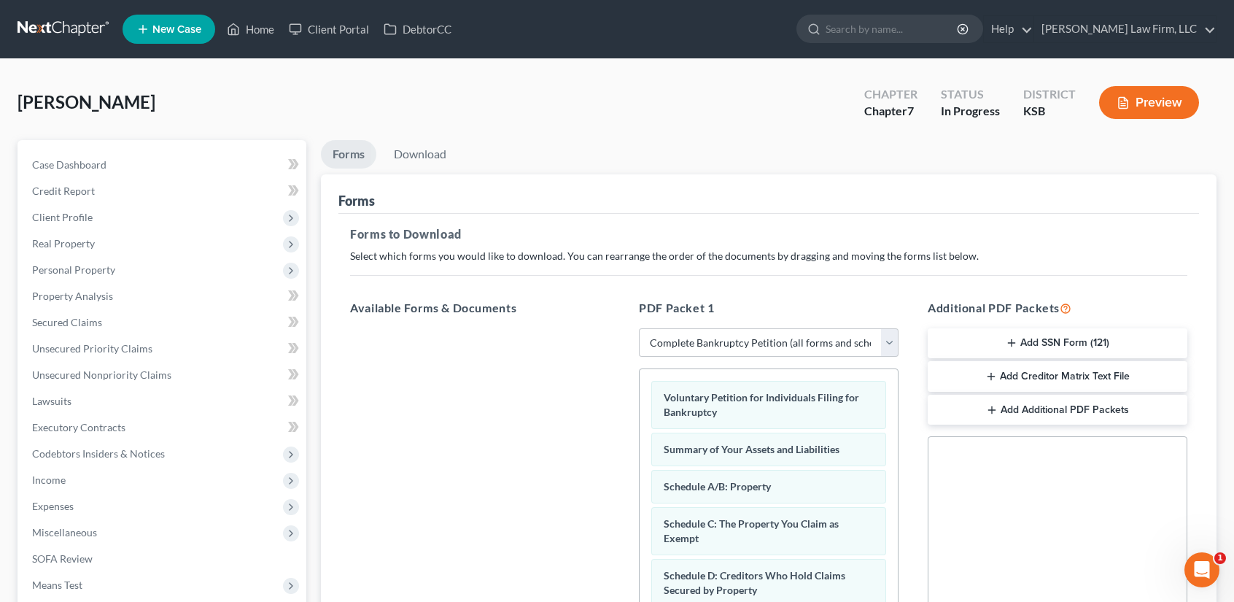
scroll to position [297, 0]
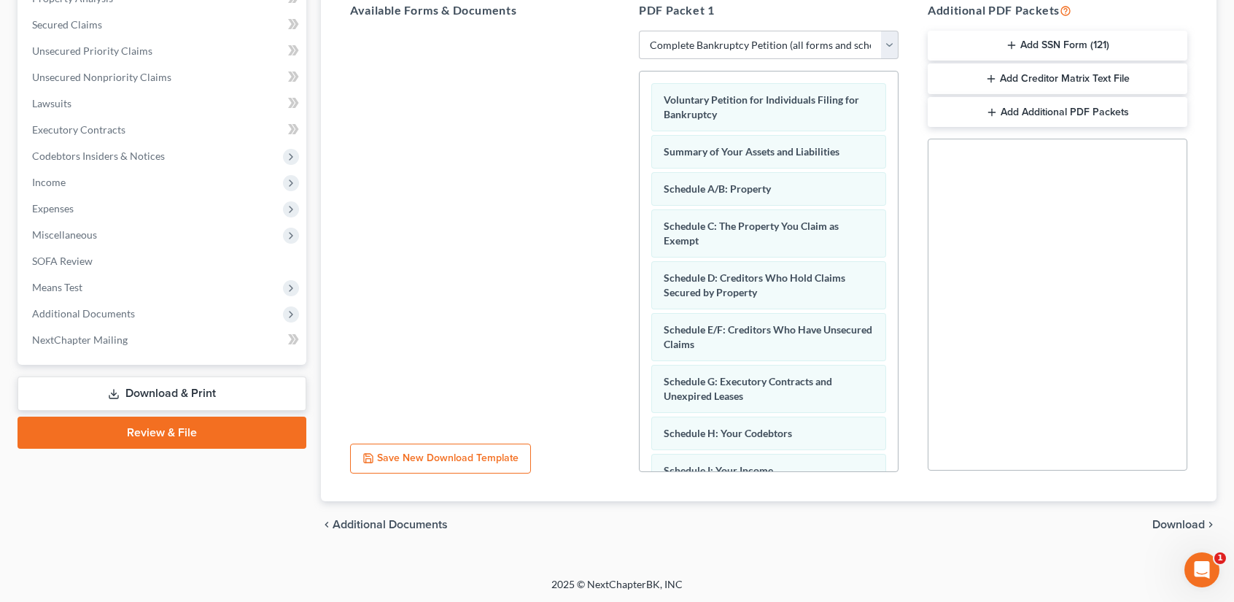
click at [1177, 525] on span "Download" at bounding box center [1178, 524] width 52 height 12
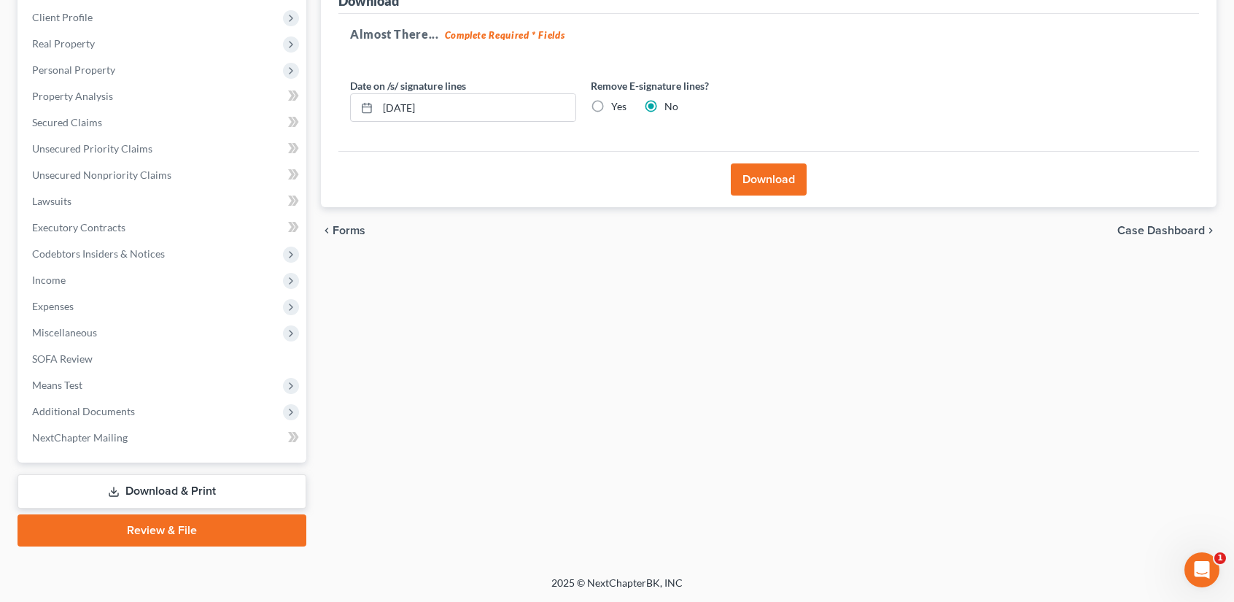
scroll to position [198, 0]
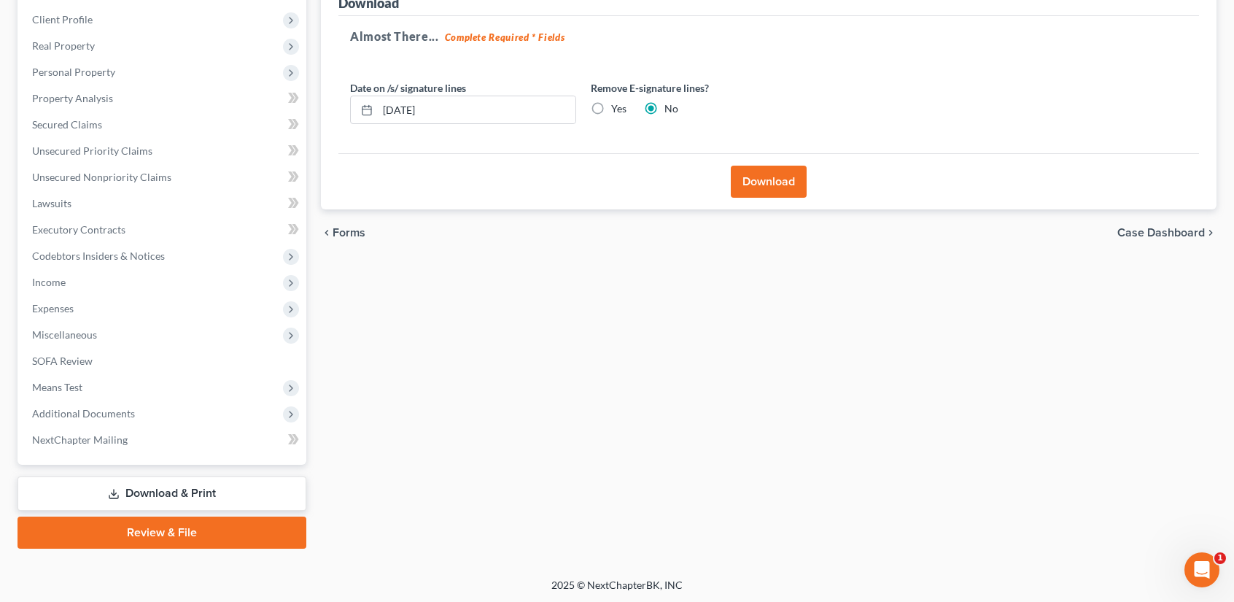
click at [611, 110] on label "Yes" at bounding box center [618, 108] width 15 height 15
click at [617, 110] on input "Yes" at bounding box center [621, 105] width 9 height 9
radio input "true"
radio input "false"
click at [752, 174] on button "Download" at bounding box center [769, 182] width 76 height 32
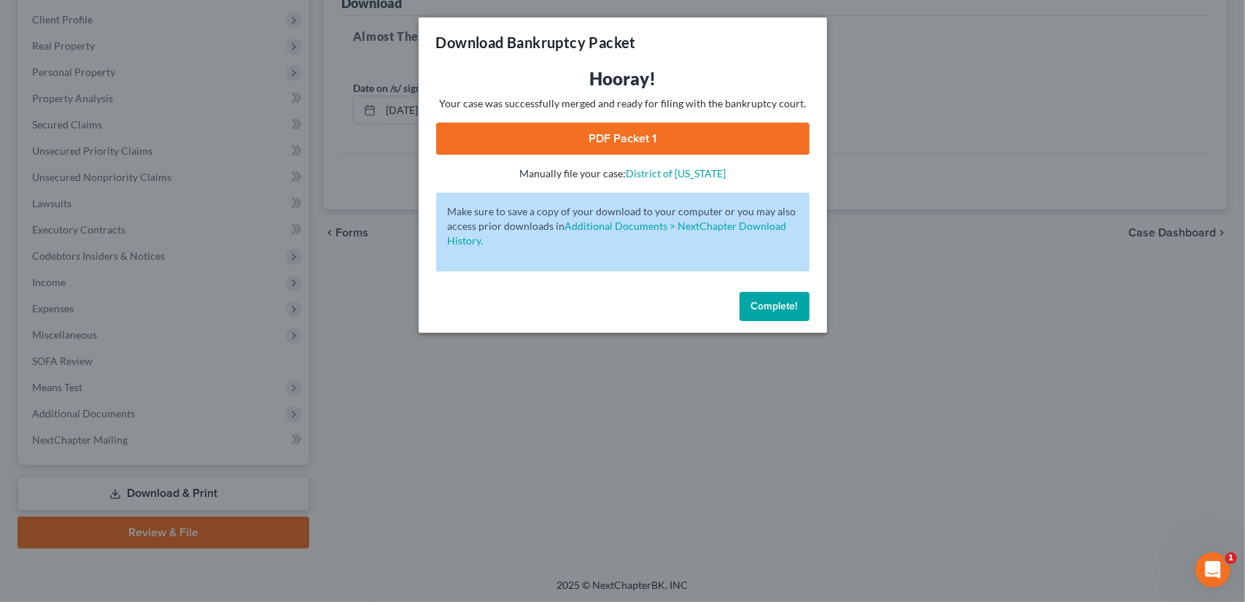
click at [679, 136] on link "PDF Packet 1" at bounding box center [622, 138] width 373 height 32
drag, startPoint x: 753, startPoint y: 308, endPoint x: 747, endPoint y: 132, distance: 176.6
click at [753, 303] on span "Complete!" at bounding box center [774, 306] width 47 height 12
